Goal: Task Accomplishment & Management: Use online tool/utility

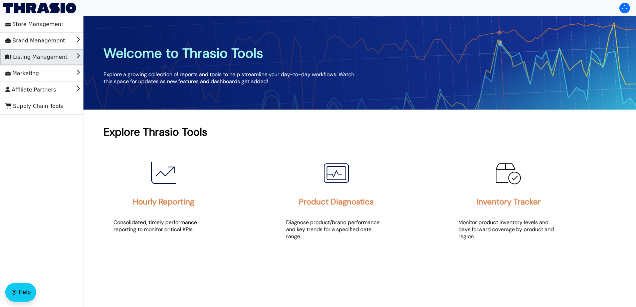
click at [46, 59] on span "Listing Management" at bounding box center [36, 57] width 62 height 11
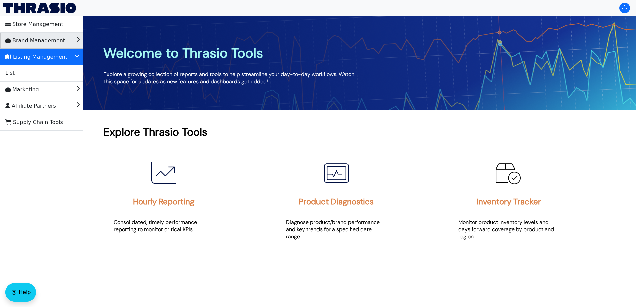
click at [36, 43] on span "Brand Management" at bounding box center [35, 40] width 60 height 11
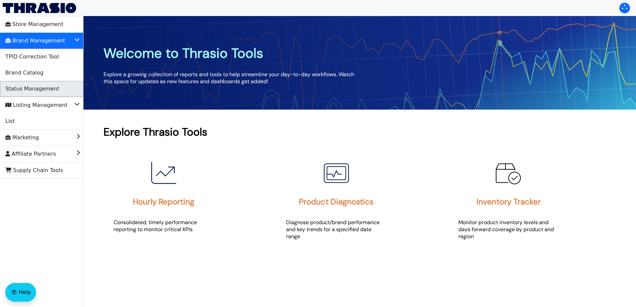
click at [32, 88] on span "Status Management" at bounding box center [32, 88] width 54 height 11
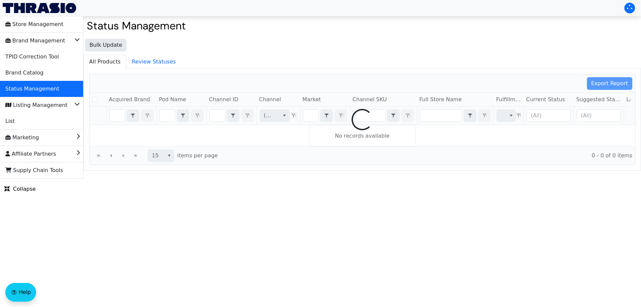
checkbox input "false"
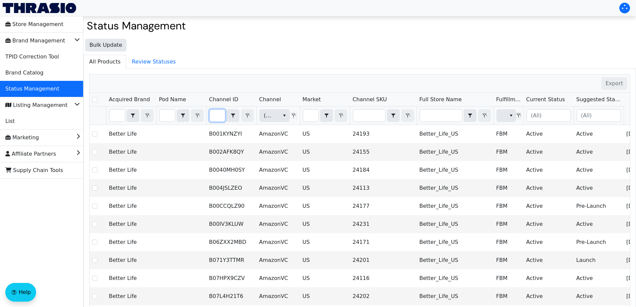
click at [213, 115] on input "Filter" at bounding box center [217, 115] width 15 height 12
type input "B0FGKS31HM"
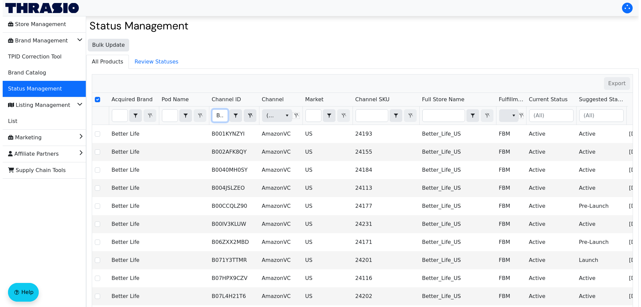
scroll to position [0, 25]
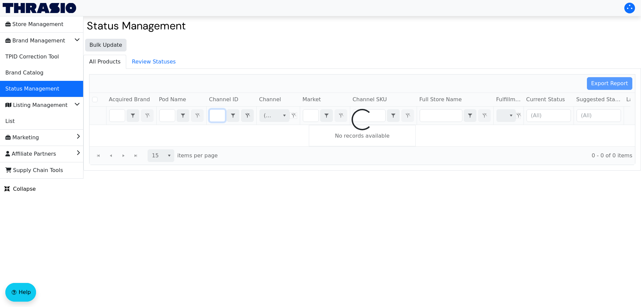
checkbox input "false"
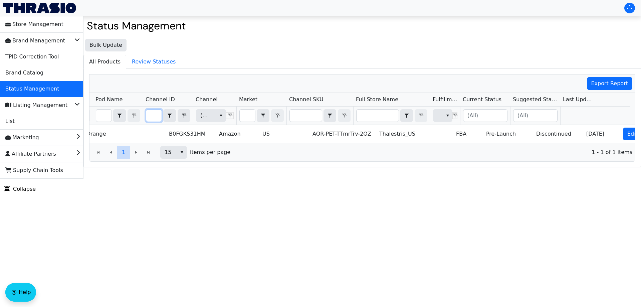
scroll to position [0, 0]
